Goal: Check status: Check status

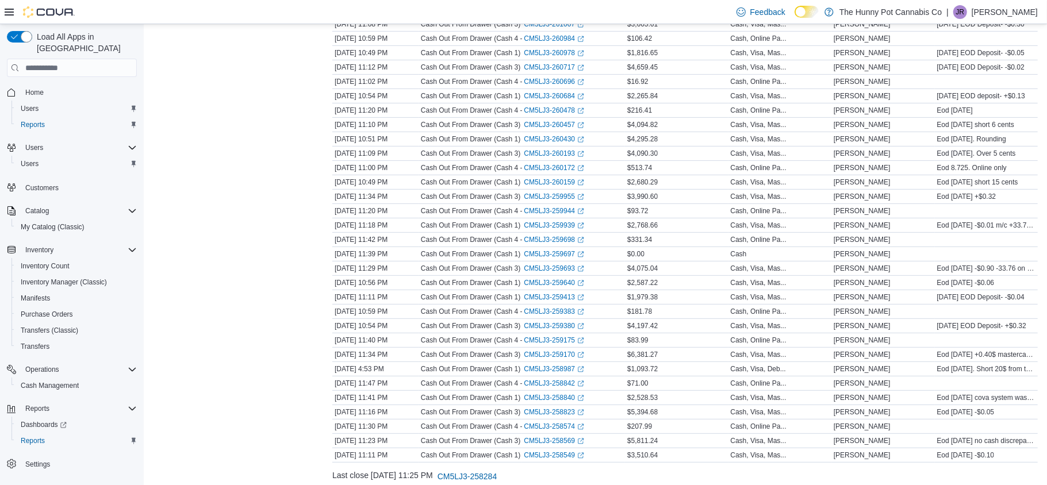
scroll to position [235, 0]
click at [39, 88] on span "Home" at bounding box center [34, 92] width 18 height 9
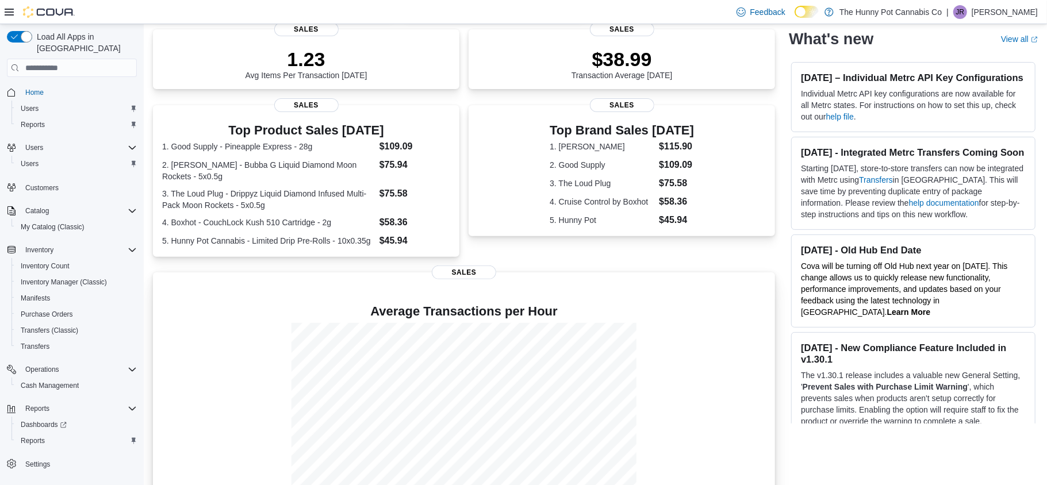
scroll to position [197, 0]
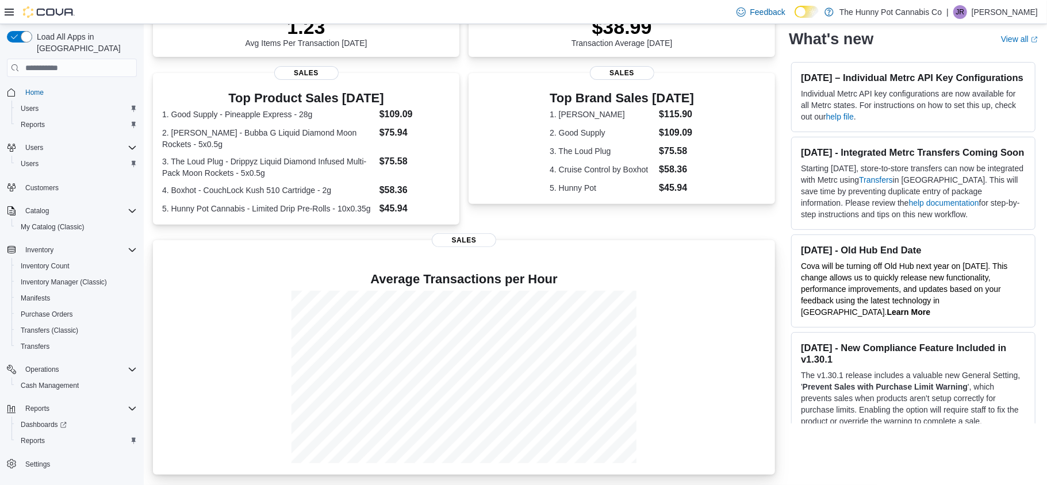
click at [234, 396] on div at bounding box center [464, 377] width 604 height 172
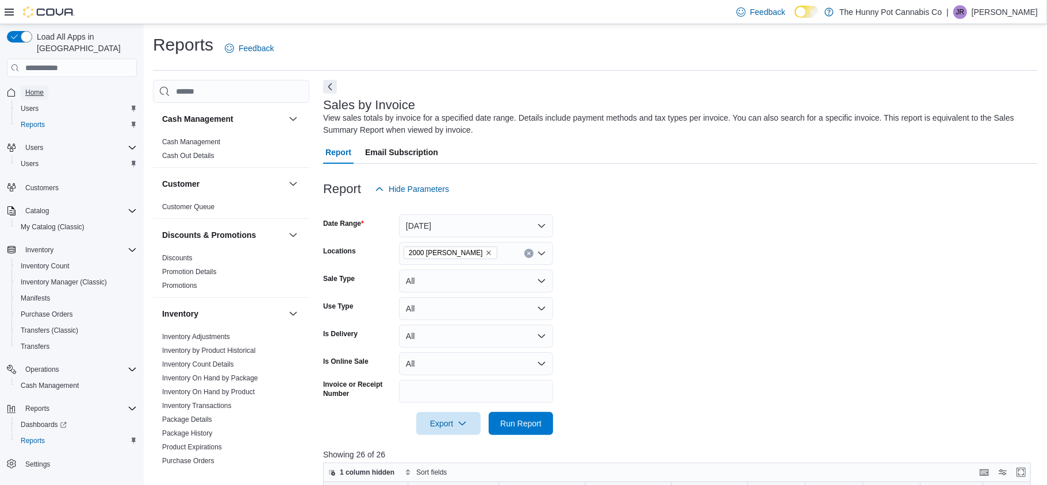
click at [45, 86] on link "Home" at bounding box center [35, 93] width 28 height 14
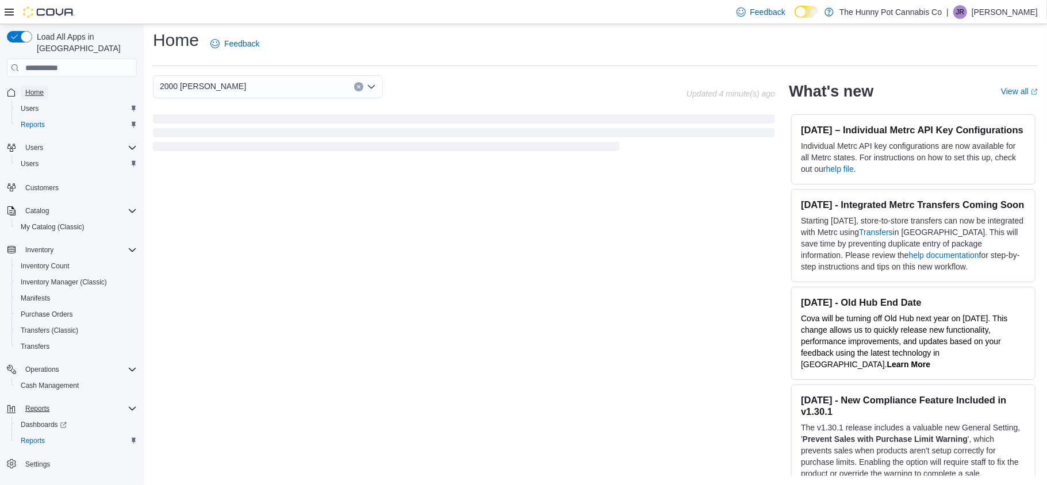
scroll to position [5, 0]
click at [36, 436] on span "Reports" at bounding box center [33, 440] width 24 height 9
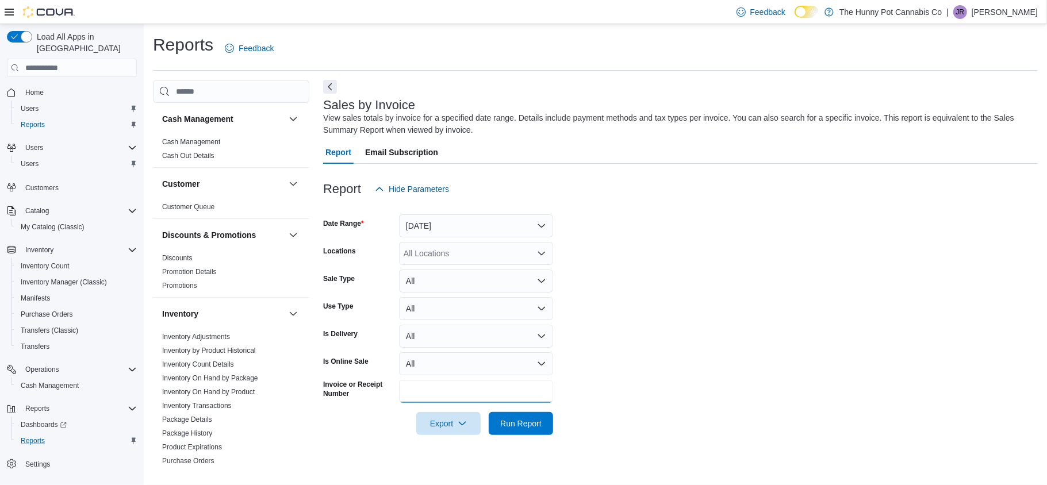
click at [436, 387] on input "Invoice or Receipt Number" at bounding box center [476, 391] width 154 height 23
paste input "**********"
type input "**********"
click at [513, 427] on span "Run Report" at bounding box center [520, 422] width 41 height 11
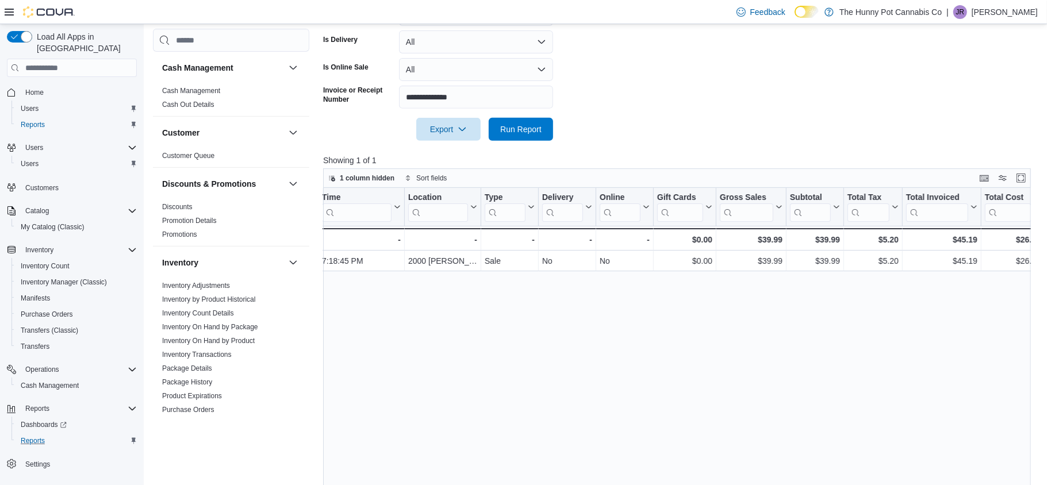
scroll to position [0, 79]
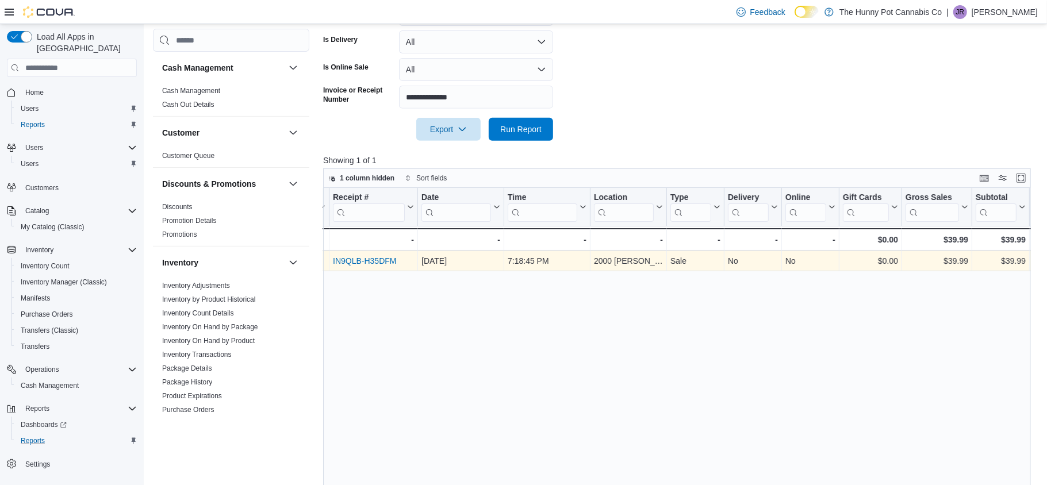
click at [379, 259] on link "IN9QLB-H35DFM" at bounding box center [364, 260] width 63 height 9
